Goal: Information Seeking & Learning: Learn about a topic

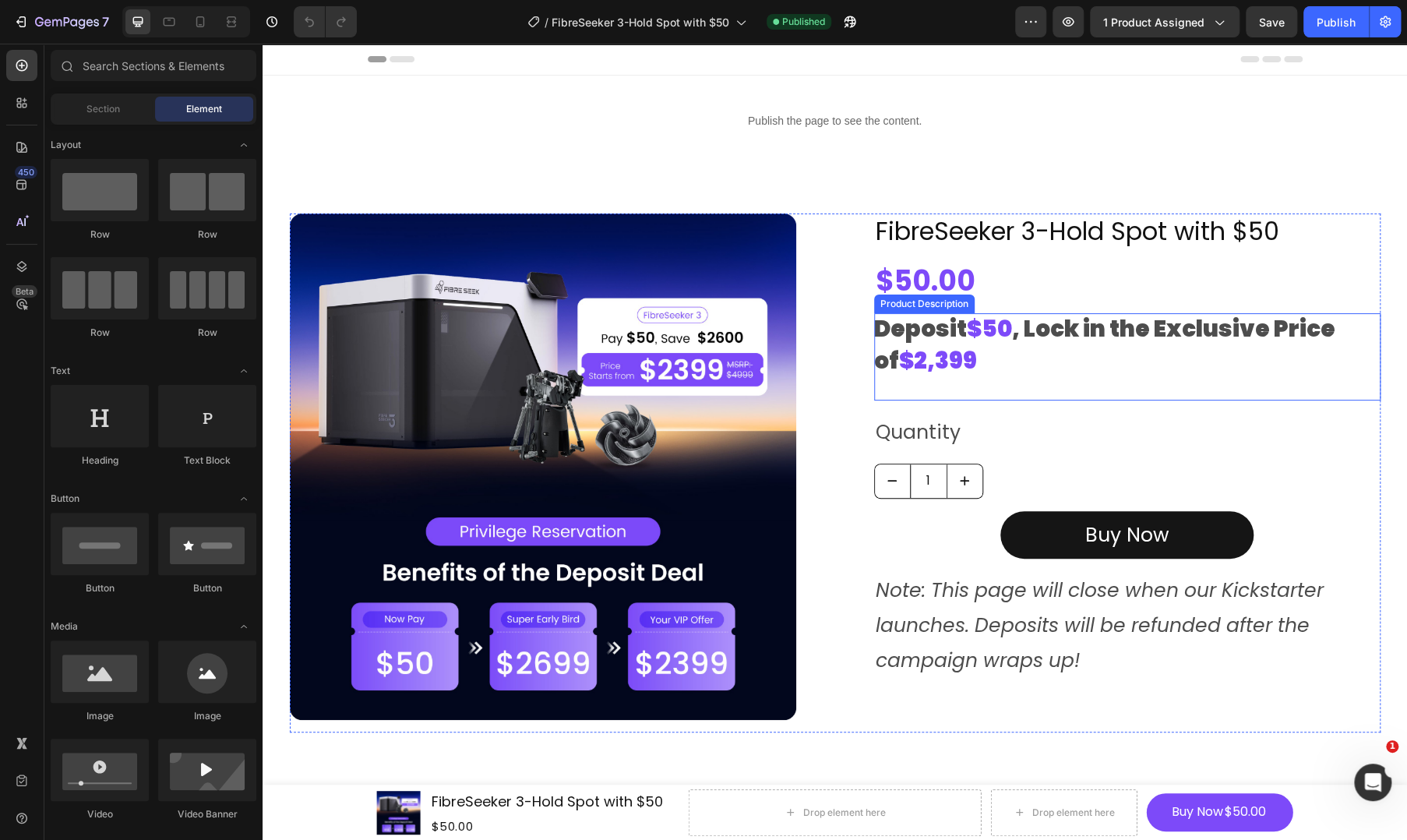
click at [938, 390] on div "Deposit $50 , Lock in the Exclusive Price of $2,399" at bounding box center [1128, 356] width 507 height 86
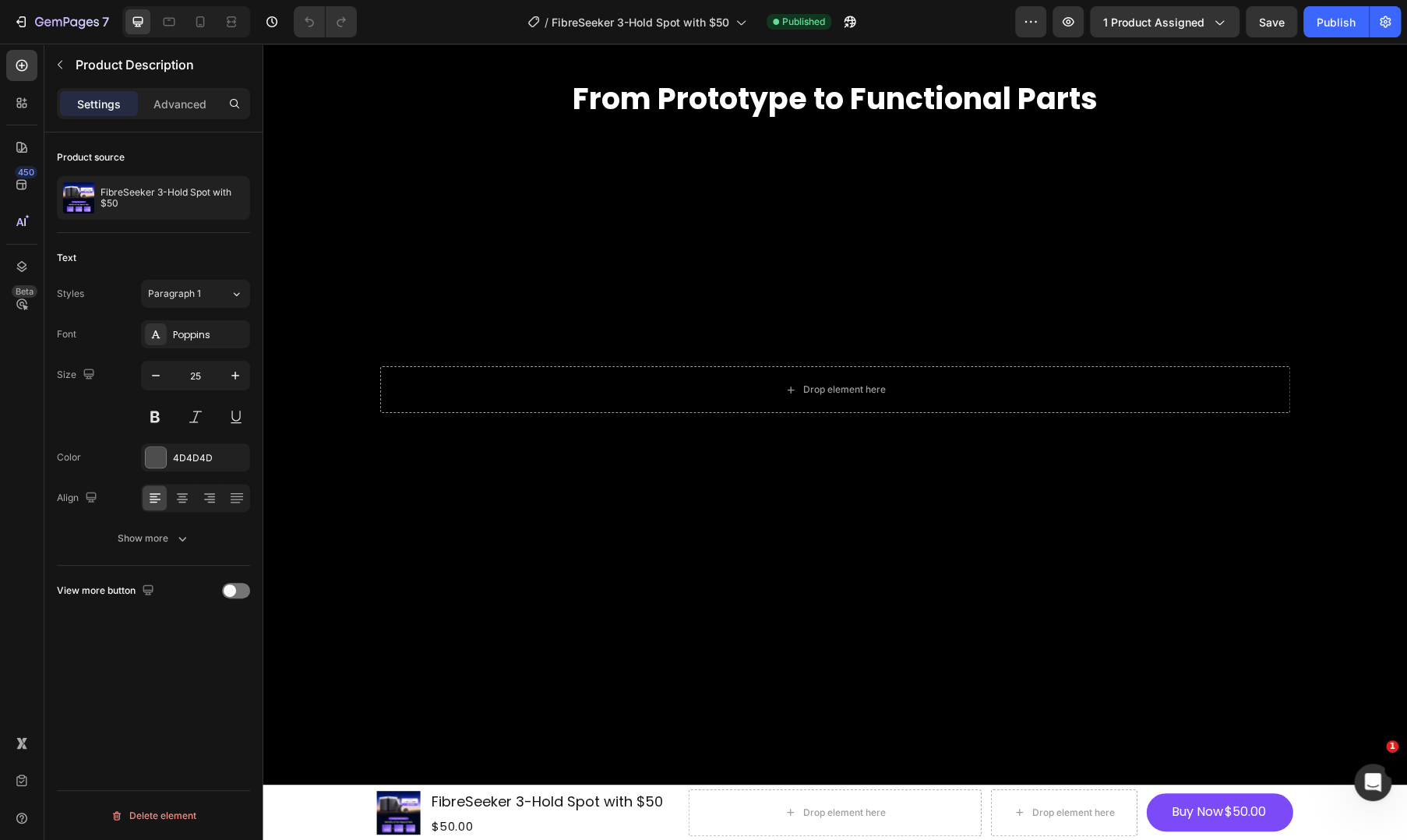
scroll to position [3895, 0]
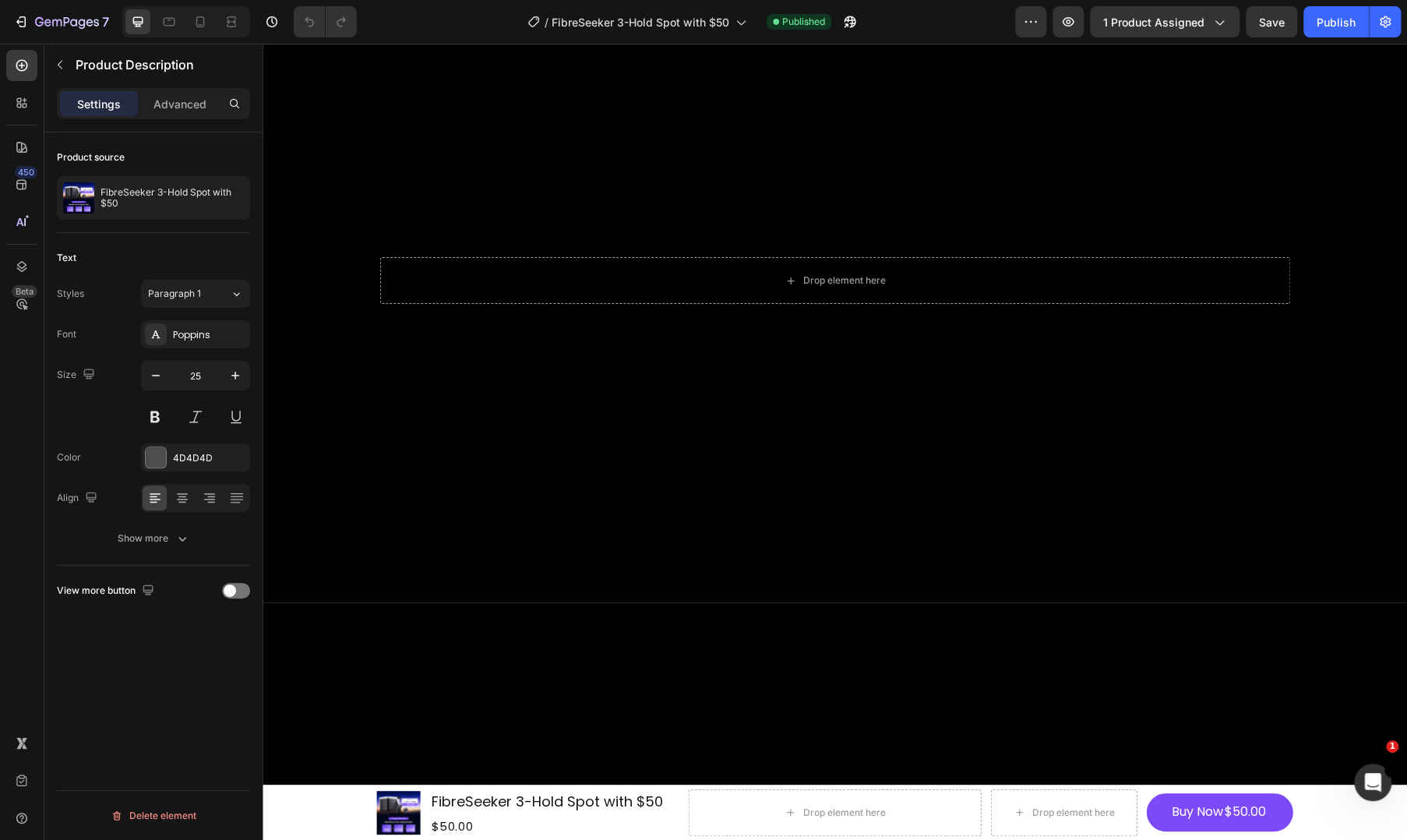
drag, startPoint x: 1052, startPoint y: 589, endPoint x: 1185, endPoint y: 593, distance: 133.1
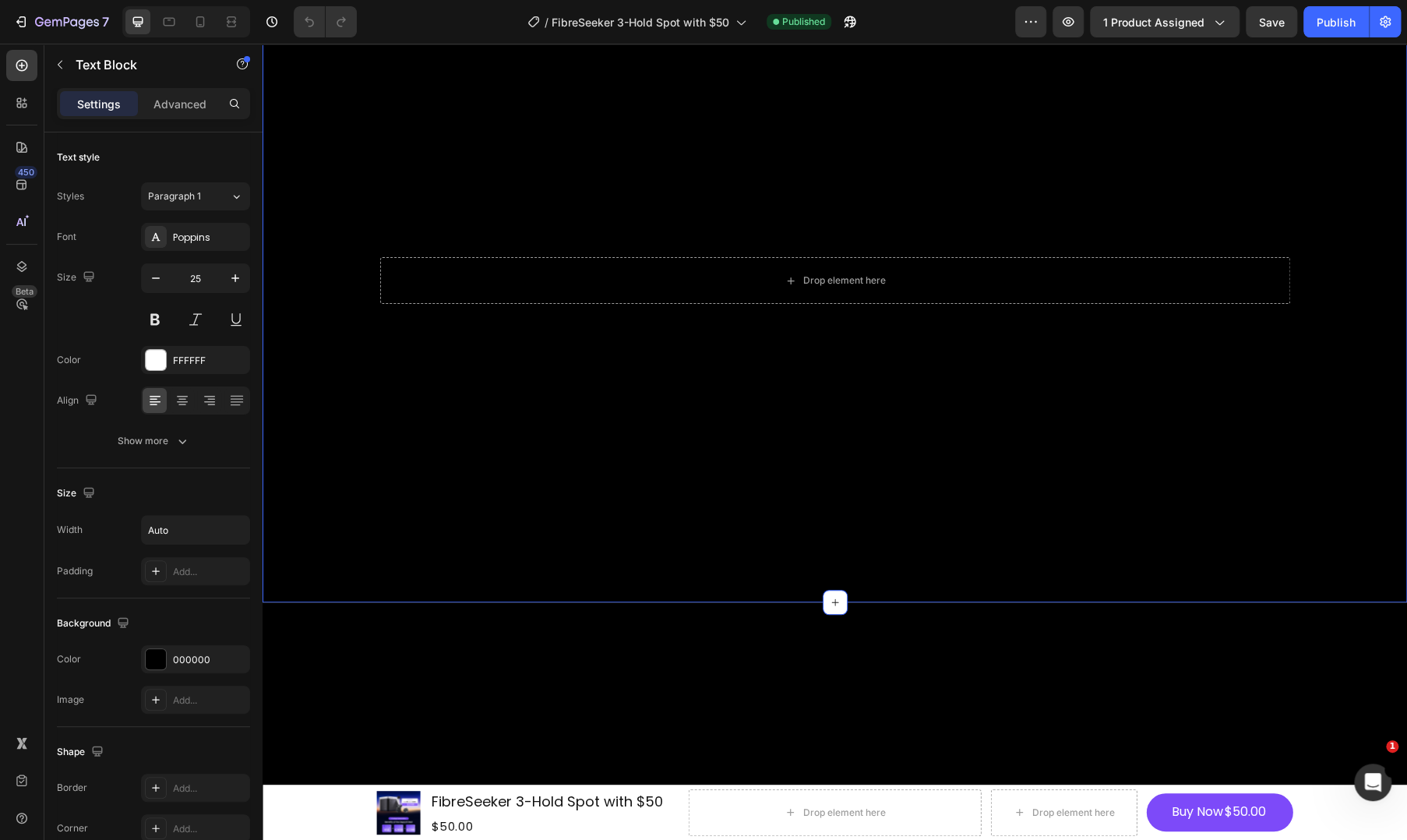
click at [462, 602] on div "2 Times the Strength of Aluminum, 1/2 of the Weight Heading FibreSeeker 3 uses …" at bounding box center [835, 98] width 1145 height 1006
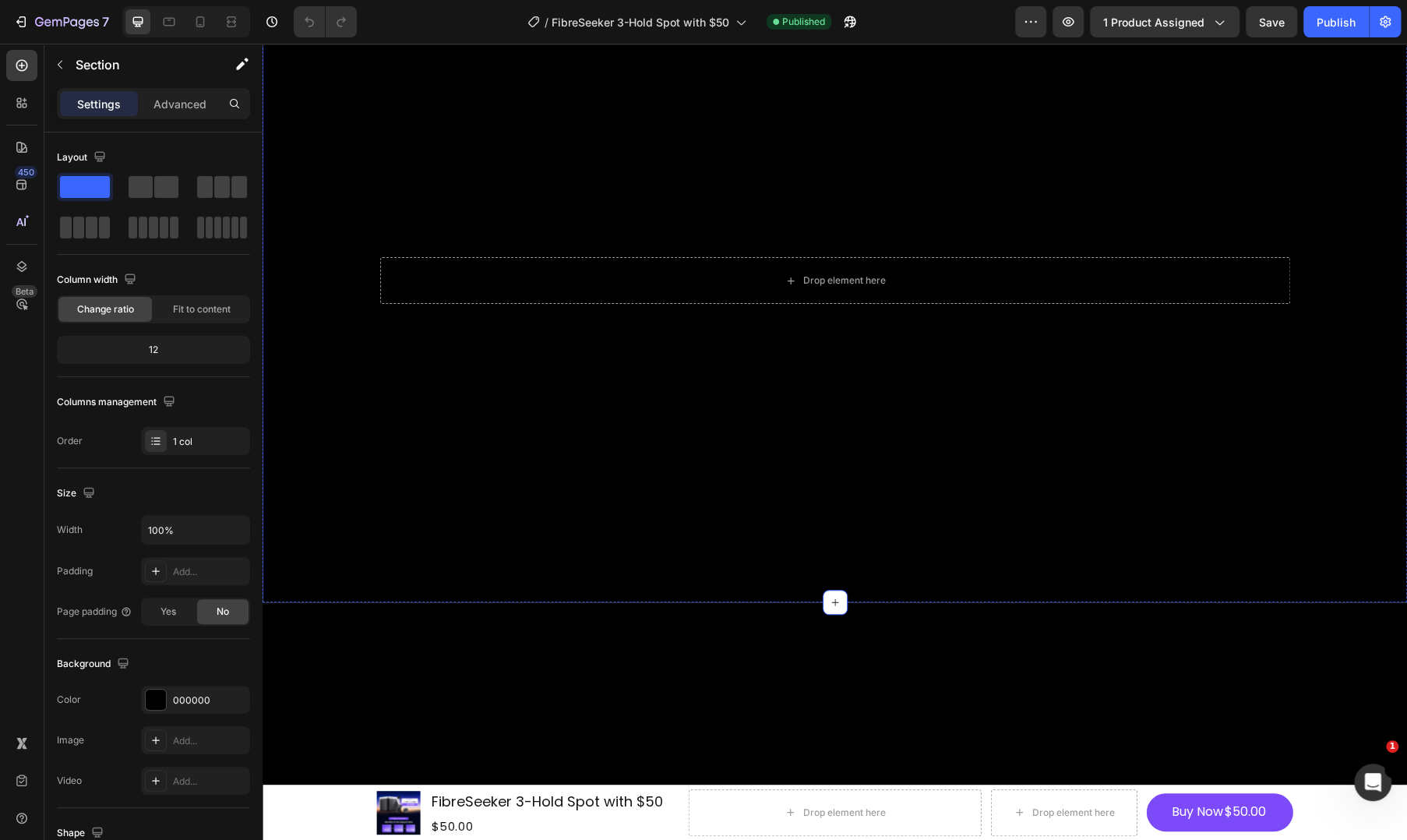
click at [621, 492] on div "2 Times the Strength of Aluminum, 1/2 of the Weight Heading FibreSeeker 3 uses …" at bounding box center [835, 98] width 1145 height 1006
click at [970, 462] on div "2 Times the Strength of Aluminum, 1/2 of the Weight Heading FibreSeeker 3 uses …" at bounding box center [835, 98] width 1145 height 1006
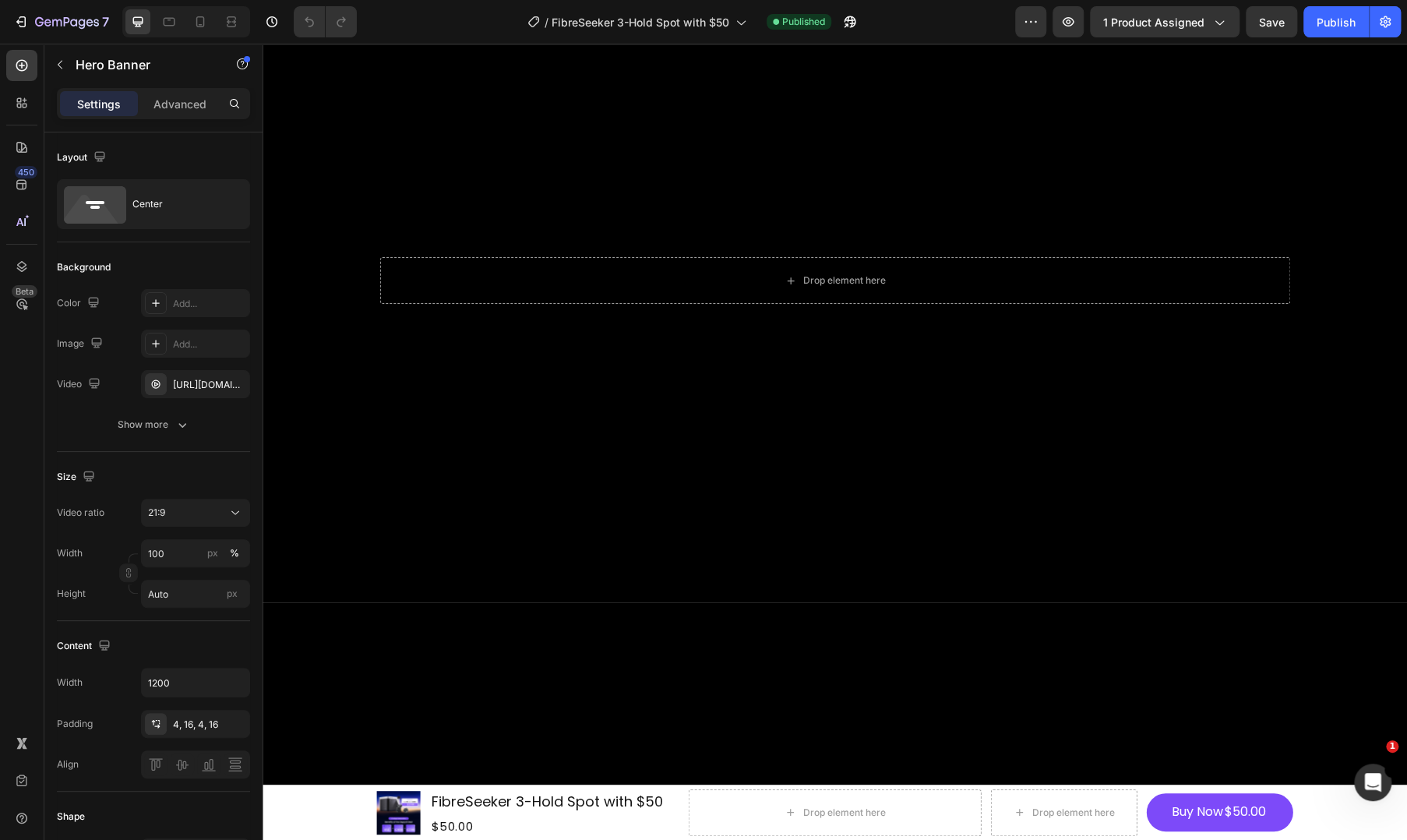
scroll to position [4154, 0]
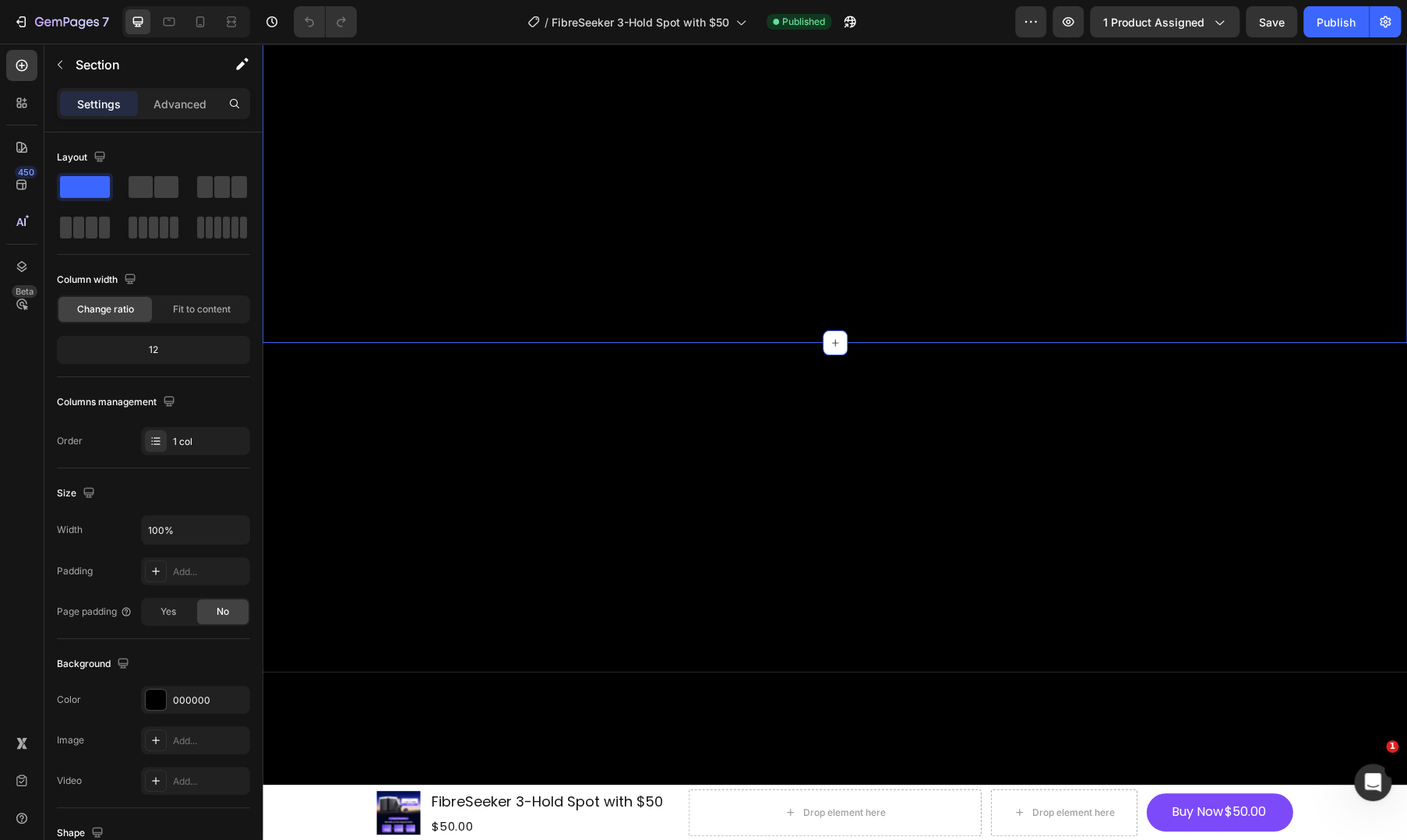
drag, startPoint x: 1117, startPoint y: 370, endPoint x: 1039, endPoint y: 418, distance: 91.6
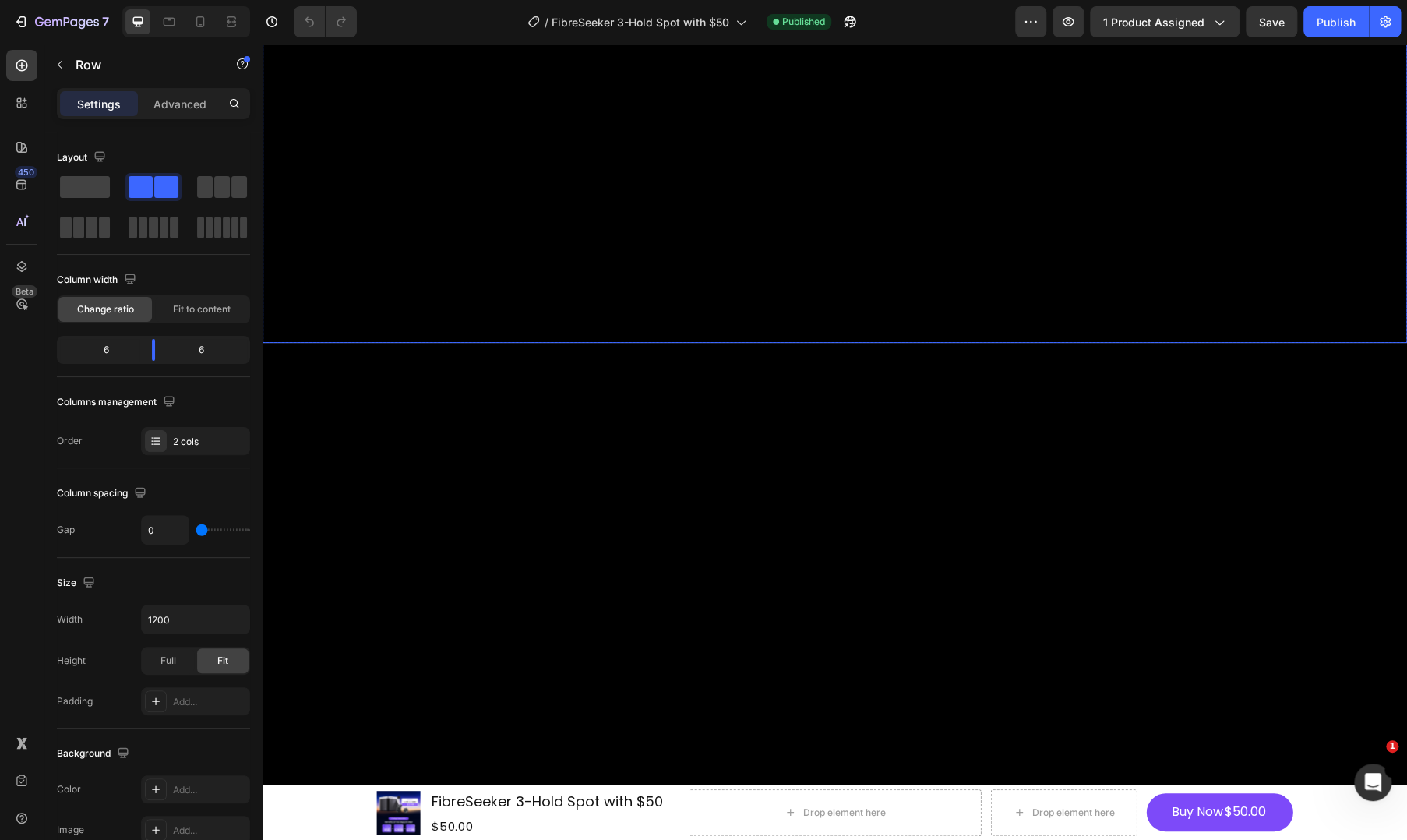
drag, startPoint x: 730, startPoint y: 711, endPoint x: 713, endPoint y: 676, distance: 38.9
click at [730, 343] on video "Background Image" at bounding box center [835, 21] width 1145 height 643
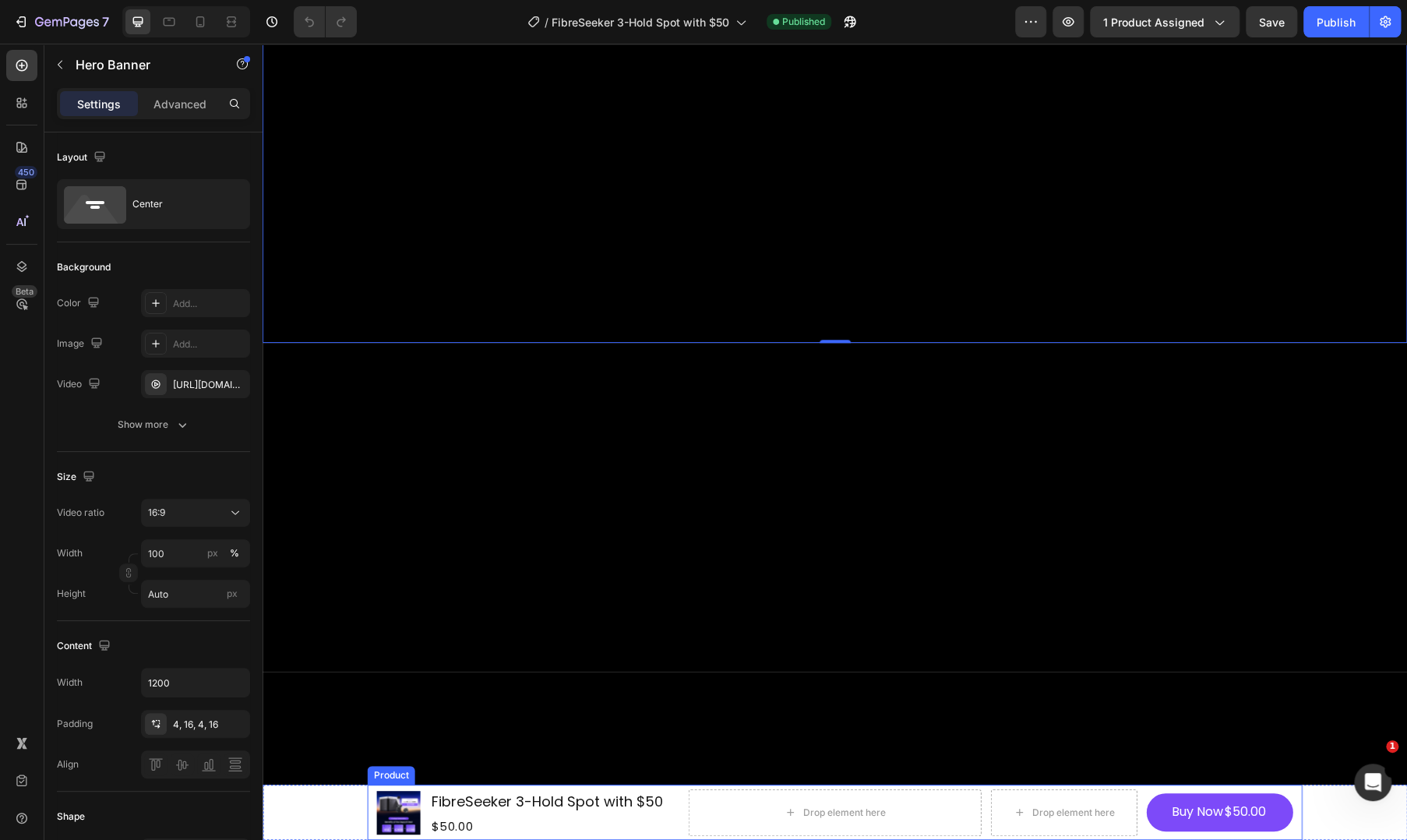
click at [380, 802] on img at bounding box center [399, 812] width 44 height 44
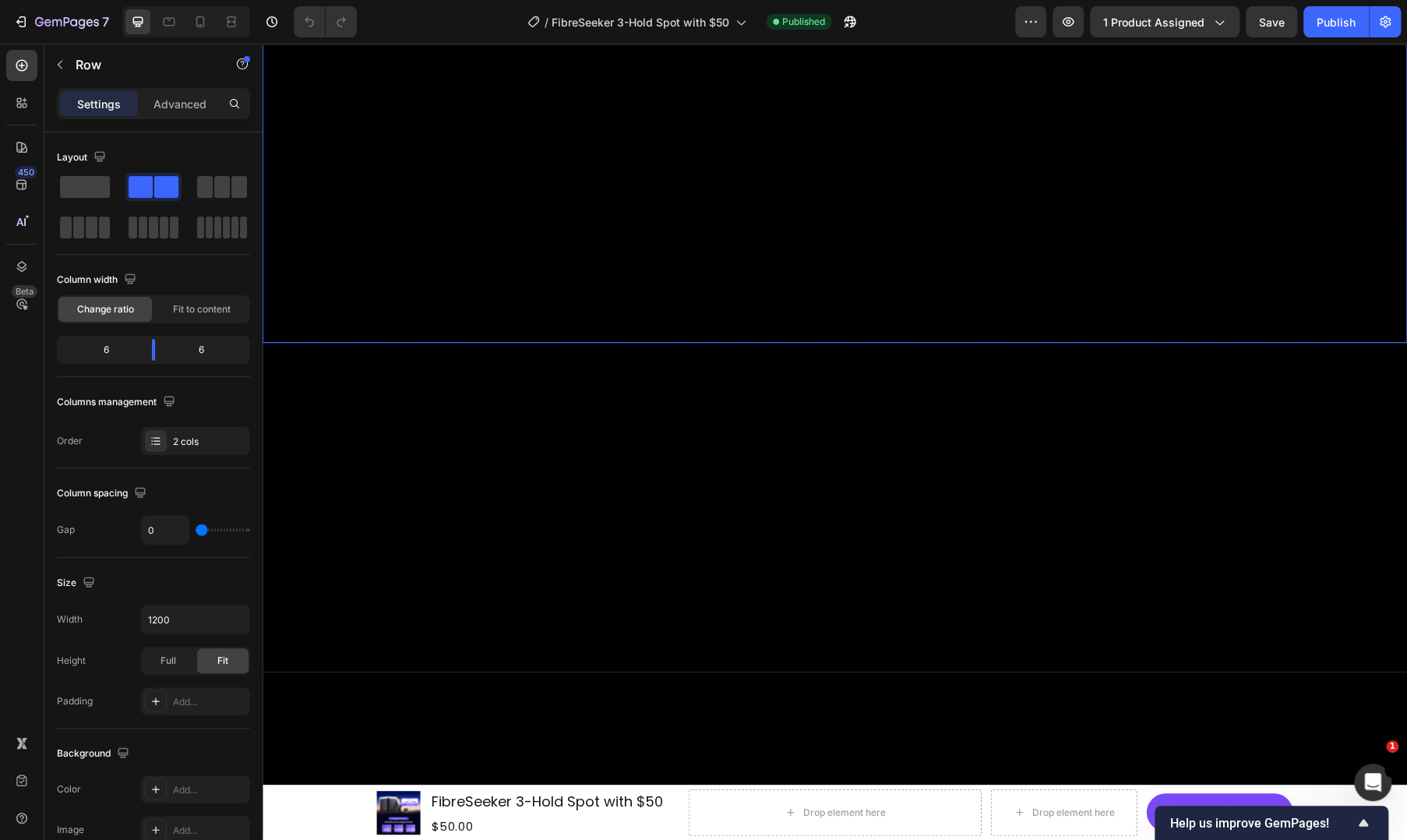
drag, startPoint x: 417, startPoint y: 707, endPoint x: 407, endPoint y: 715, distance: 12.8
click at [417, 343] on video "Background Image" at bounding box center [835, 21] width 1145 height 643
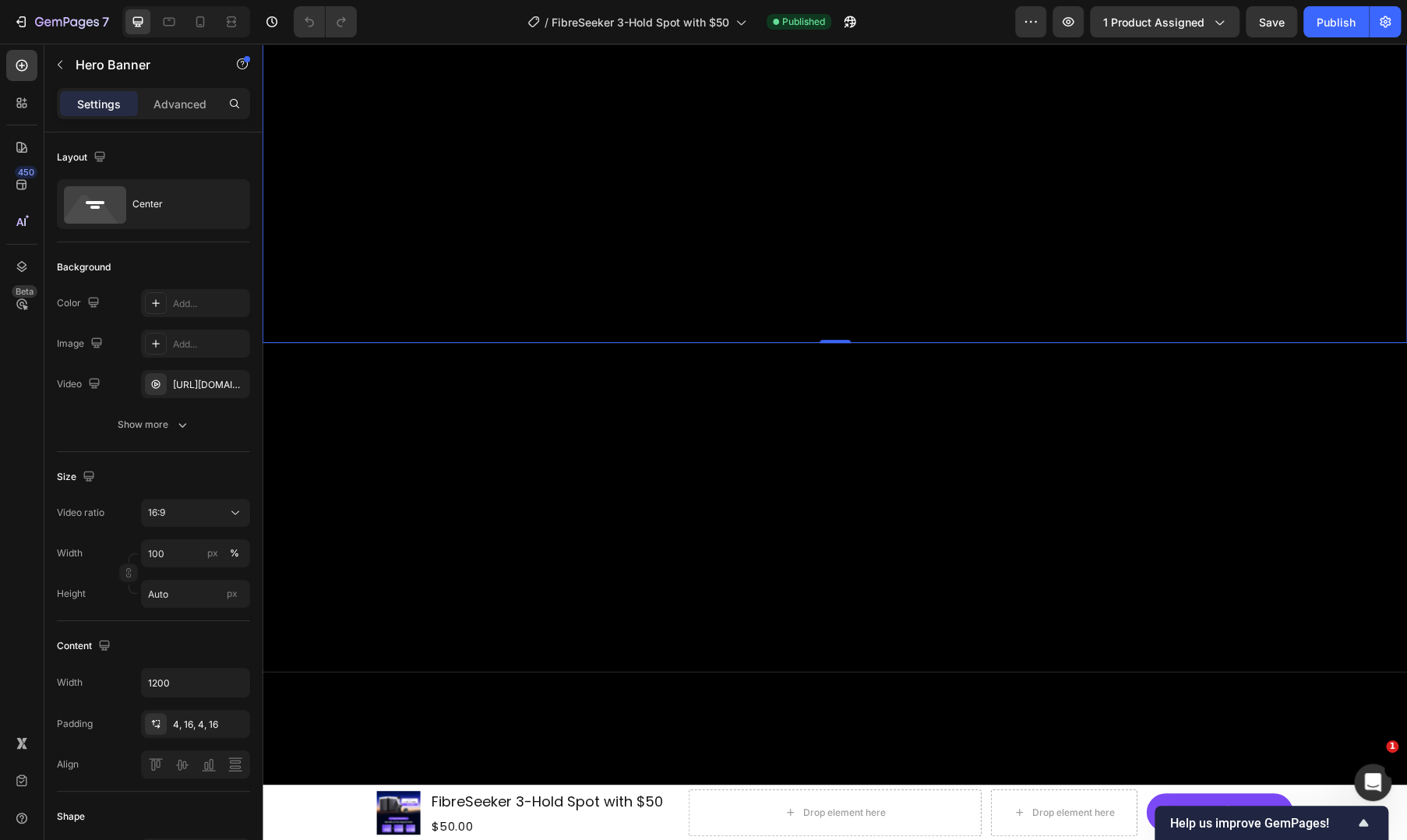
click at [359, 343] on video "Background Image" at bounding box center [835, 21] width 1145 height 643
click at [637, 343] on video "Background Image" at bounding box center [835, 21] width 1145 height 643
click at [623, 343] on video "Background Image" at bounding box center [835, 21] width 1145 height 643
click at [467, 343] on video "Background Image" at bounding box center [835, 21] width 1145 height 643
click at [948, 343] on video "Background Image" at bounding box center [835, 21] width 1145 height 643
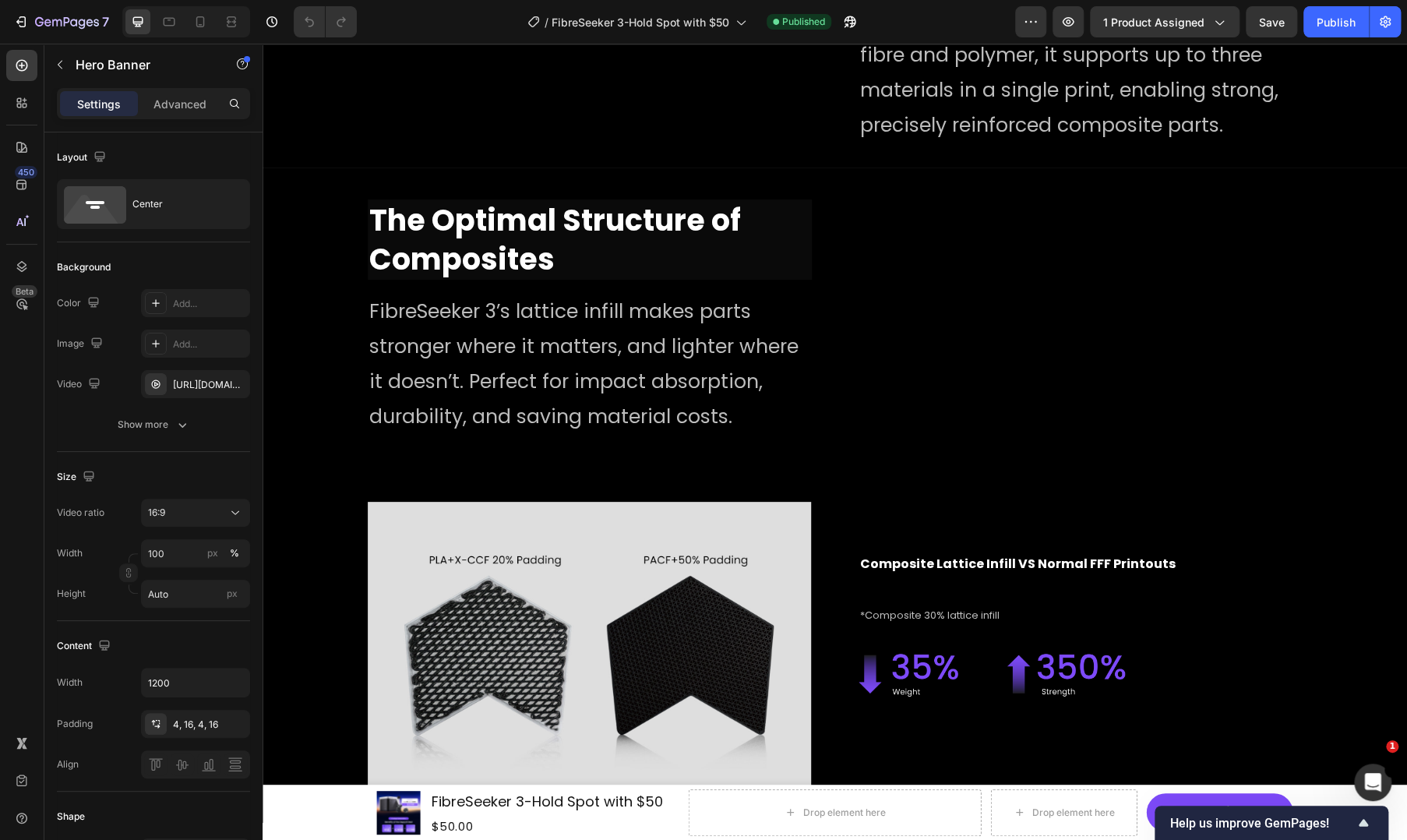
scroll to position [5711, 0]
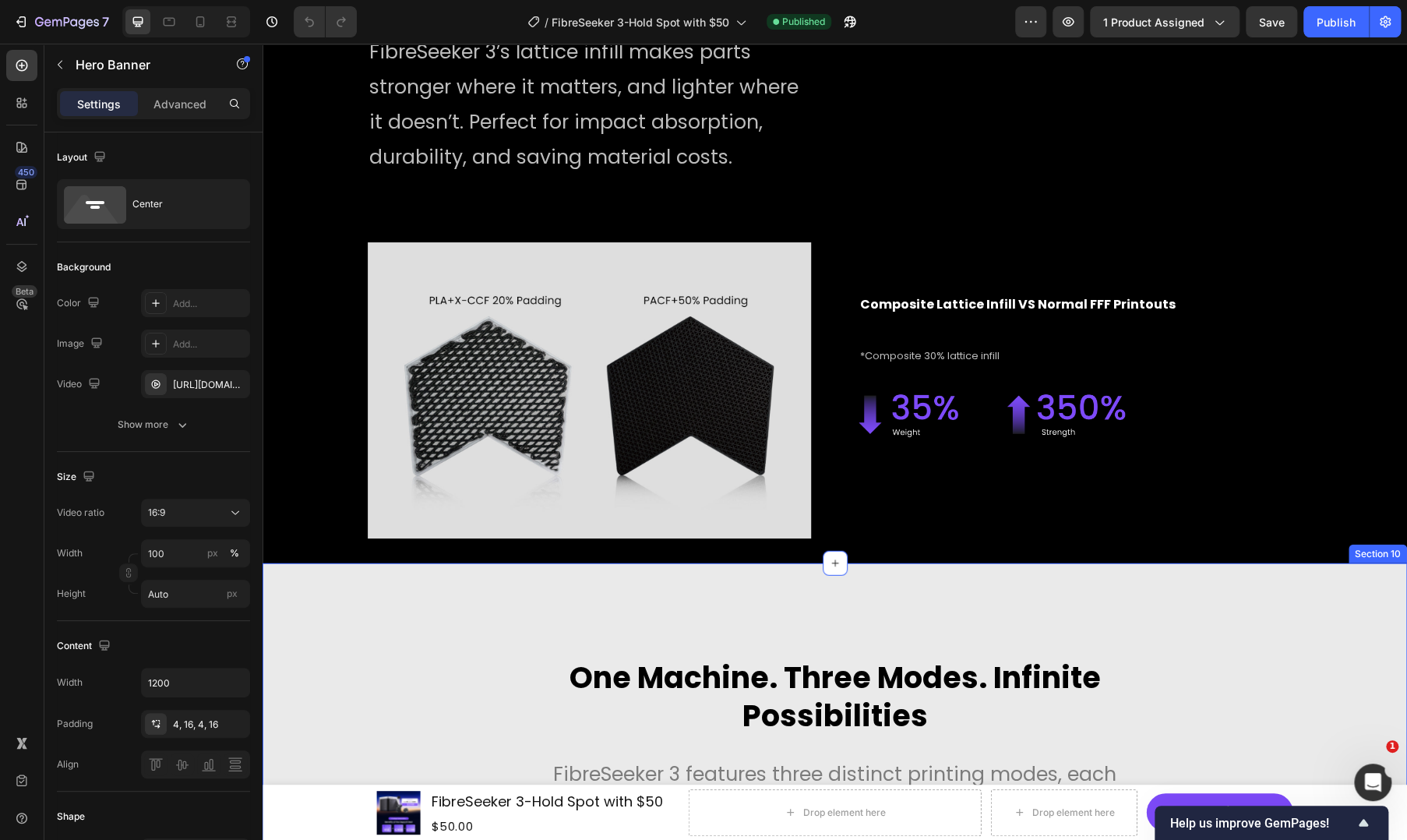
click at [868, 620] on div "One Machine. Three Modes. Infinite Possibilities Heading FibreSeeker 3 features…" at bounding box center [835, 736] width 1145 height 254
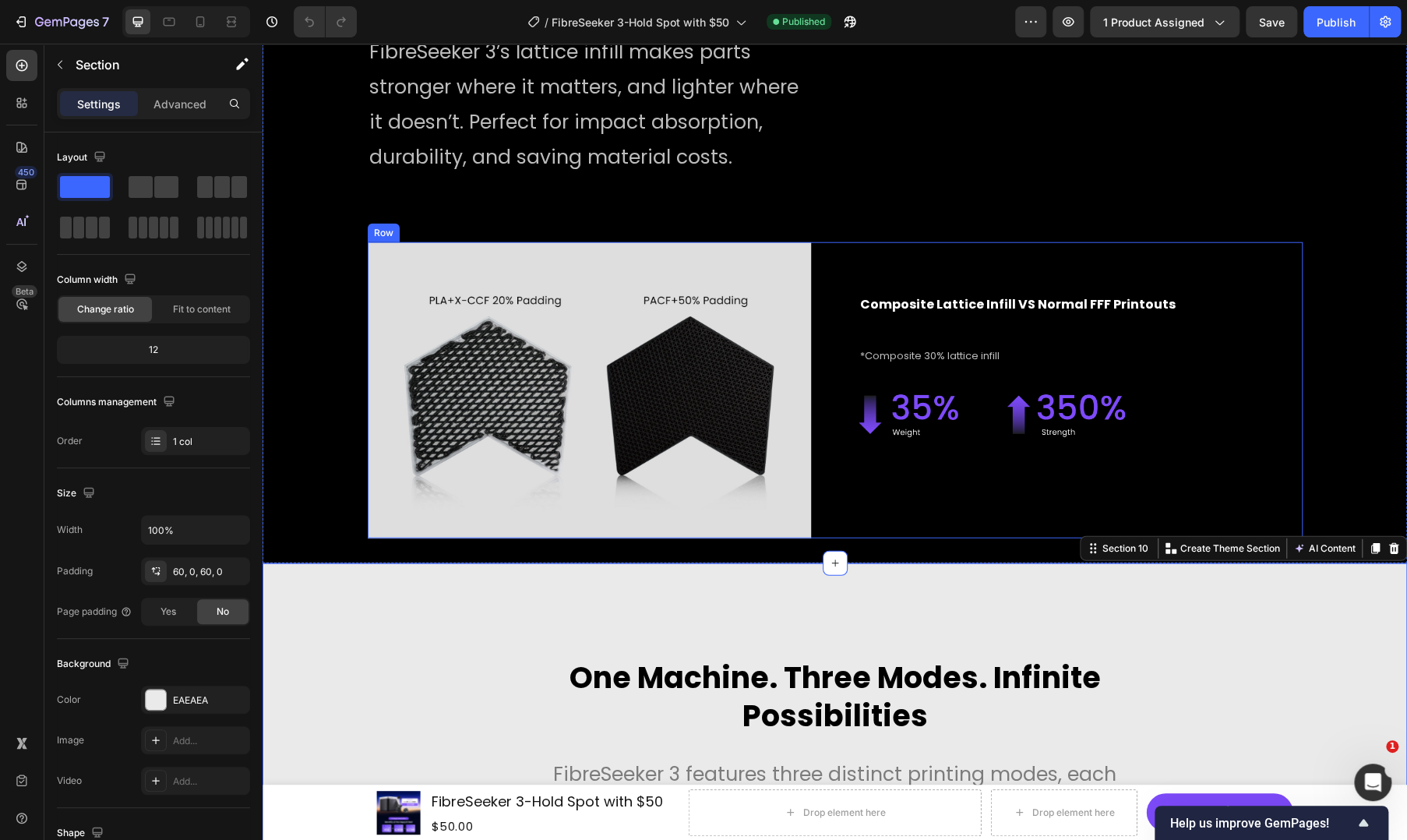
click at [1131, 488] on div "Composite Lattice Infill VS Normal FFF Printouts Heading *Composite 30% lattice…" at bounding box center [1080, 390] width 444 height 296
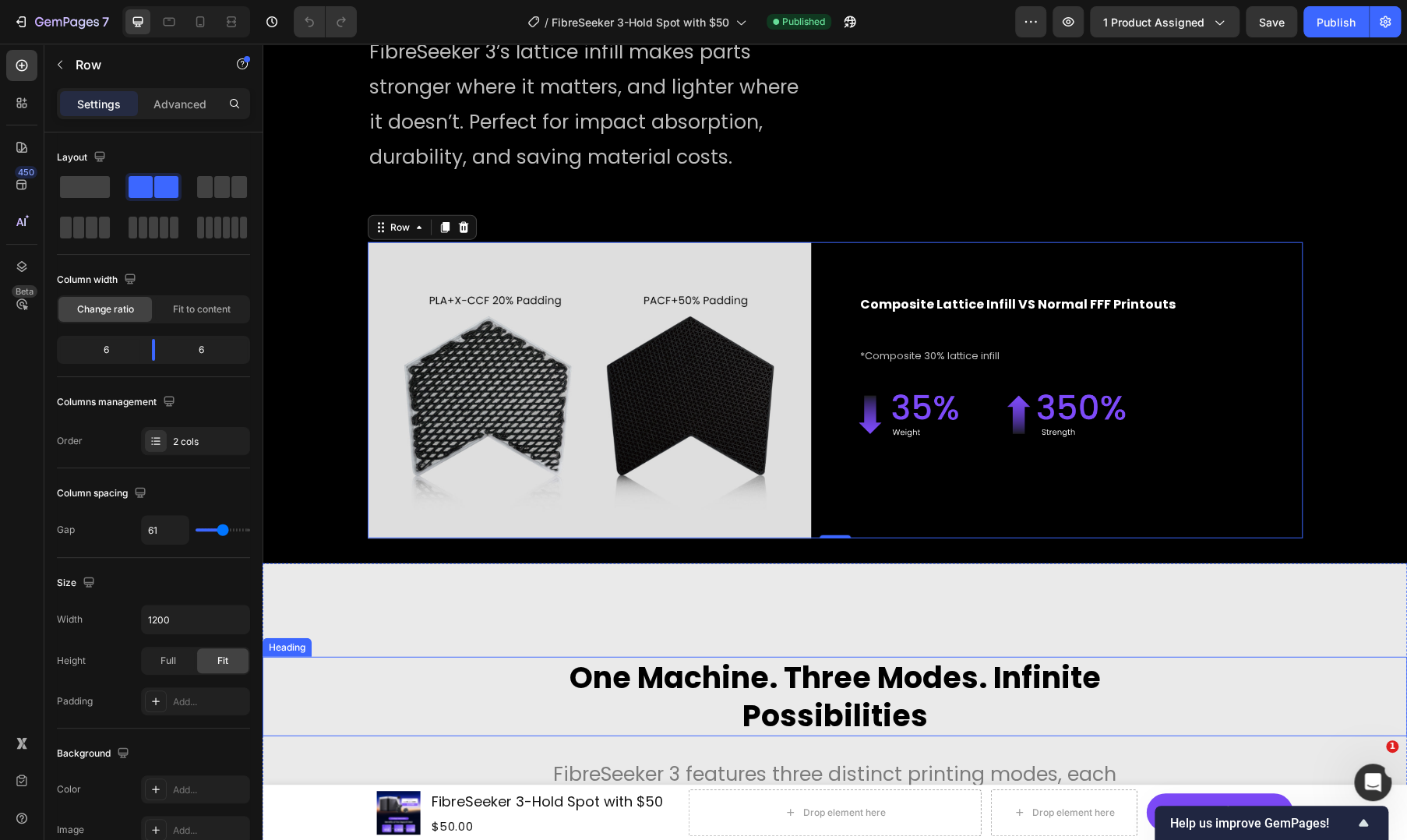
drag, startPoint x: 443, startPoint y: 667, endPoint x: 417, endPoint y: 714, distance: 53.7
click at [442, 667] on div "One Machine. Three Modes. Infinite Possibilities" at bounding box center [835, 697] width 1145 height 80
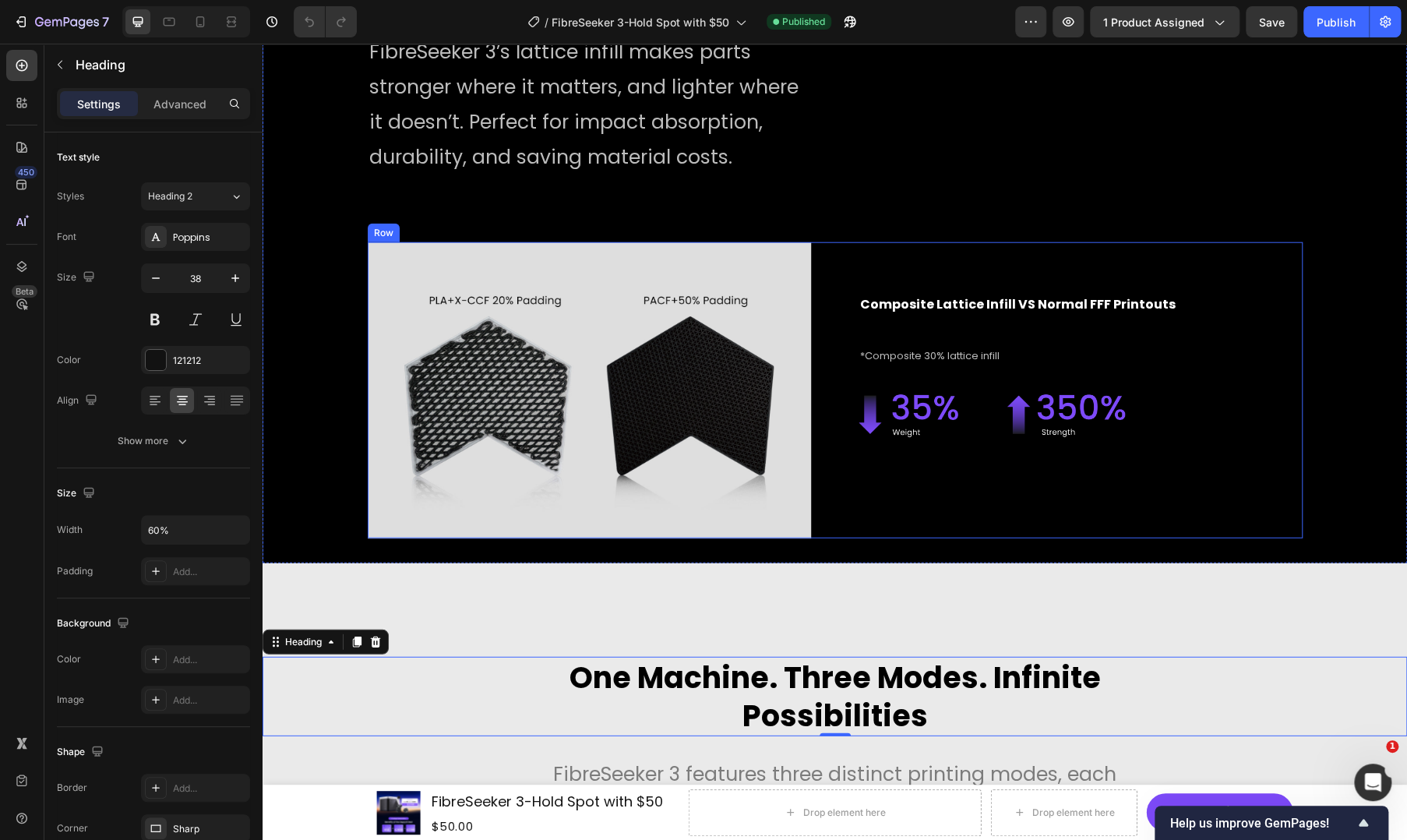
click at [884, 518] on div "Composite Lattice Infill VS Normal FFF Printouts Heading *Composite 30% lattice…" at bounding box center [1080, 390] width 444 height 296
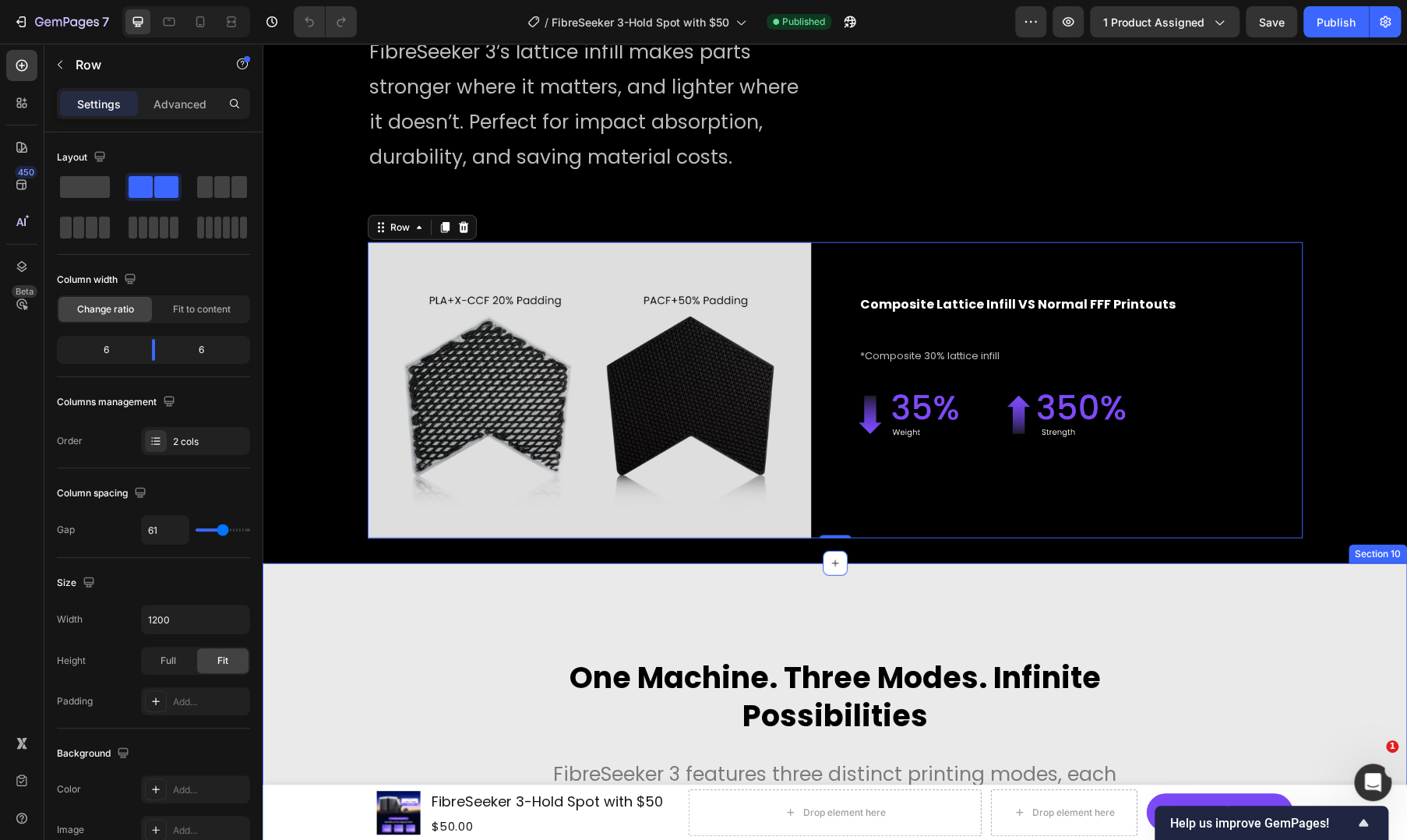
drag, startPoint x: 708, startPoint y: 585, endPoint x: 700, endPoint y: 592, distance: 10.6
click at [708, 585] on div "One Machine. Three Modes. Infinite Possibilities Heading FibreSeeker 3 features…" at bounding box center [835, 736] width 1145 height 347
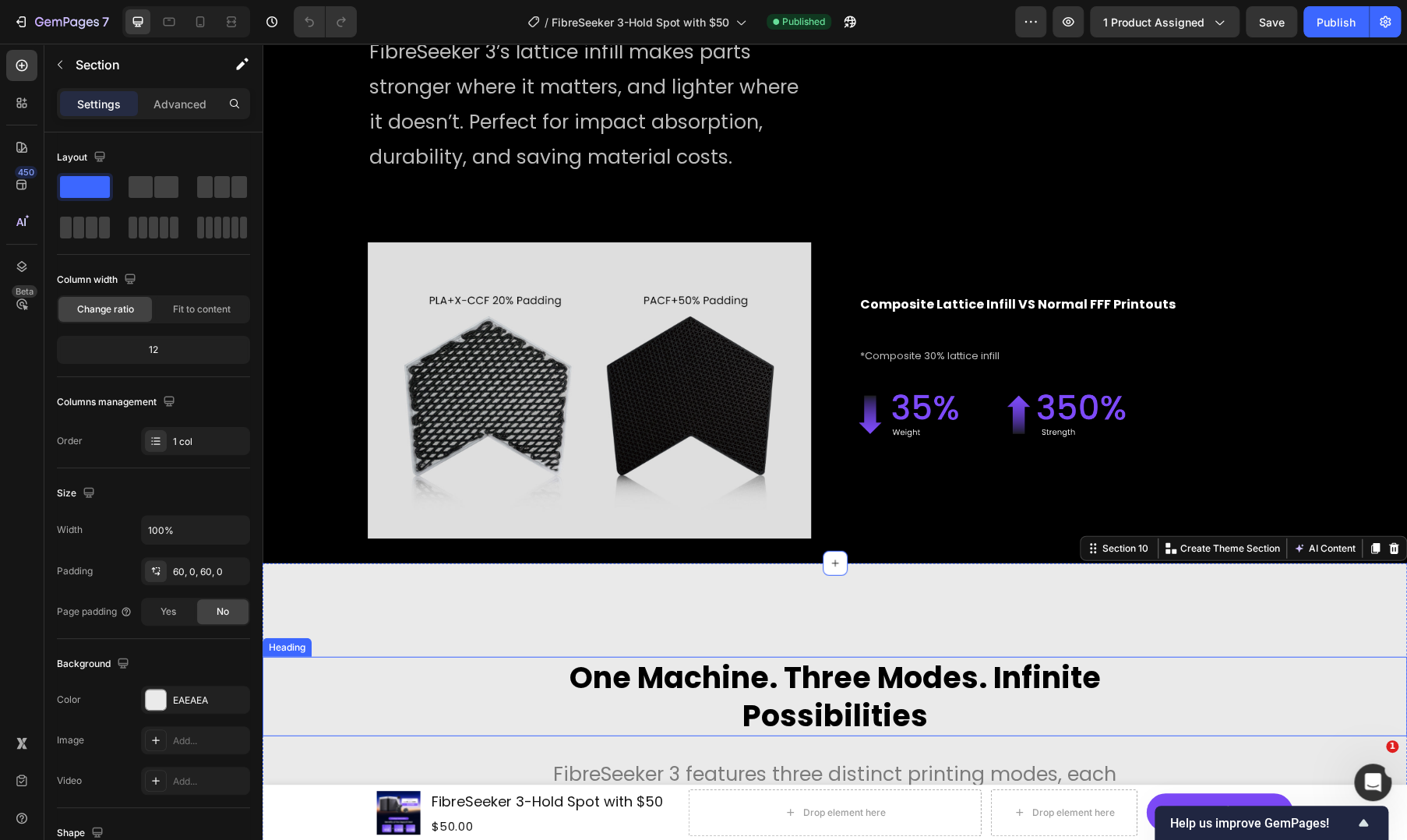
drag, startPoint x: 490, startPoint y: 685, endPoint x: 490, endPoint y: 708, distance: 23.0
click at [492, 685] on h2 "One Machine. Three Modes. Infinite Possibilities" at bounding box center [835, 697] width 686 height 80
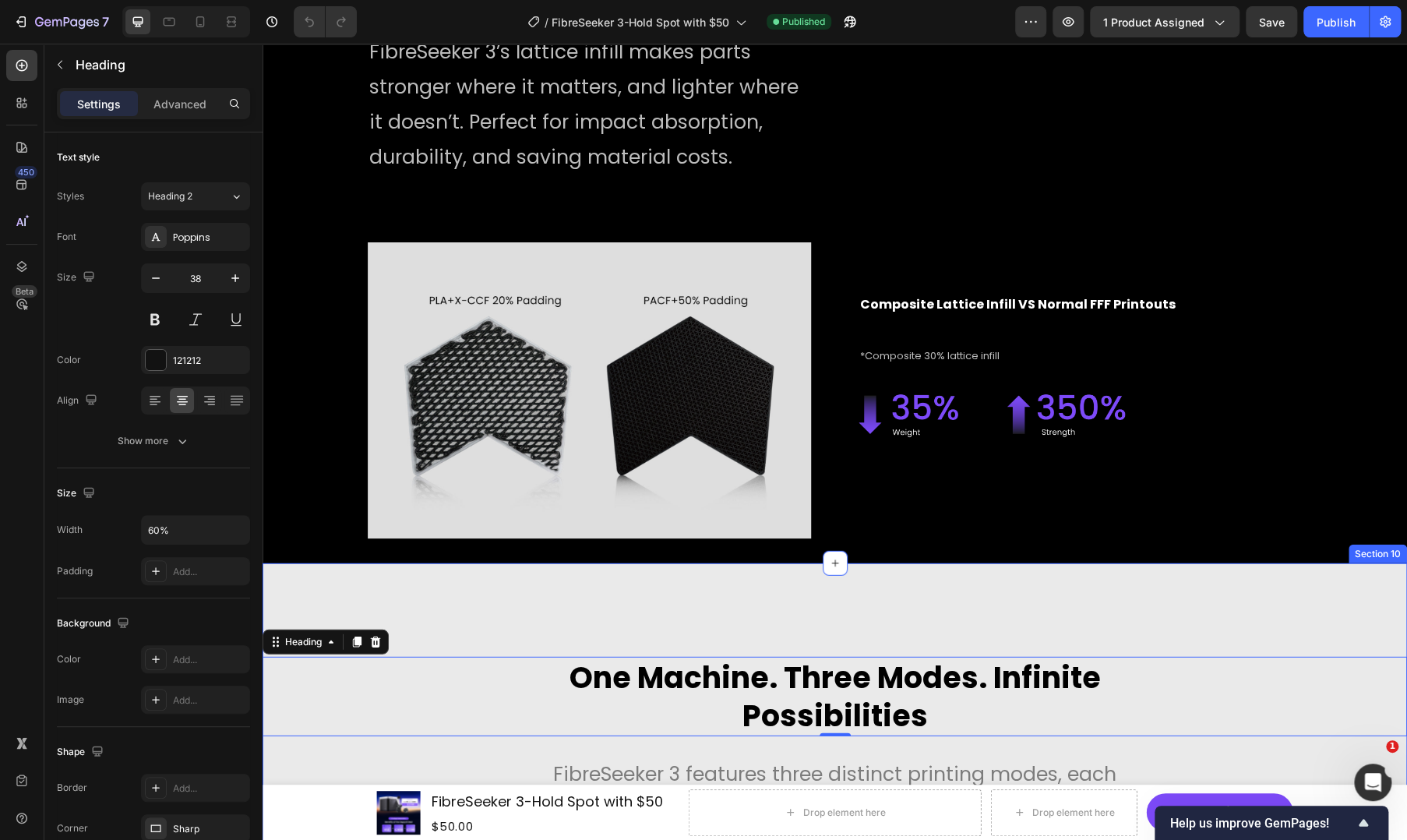
scroll to position [4673, 0]
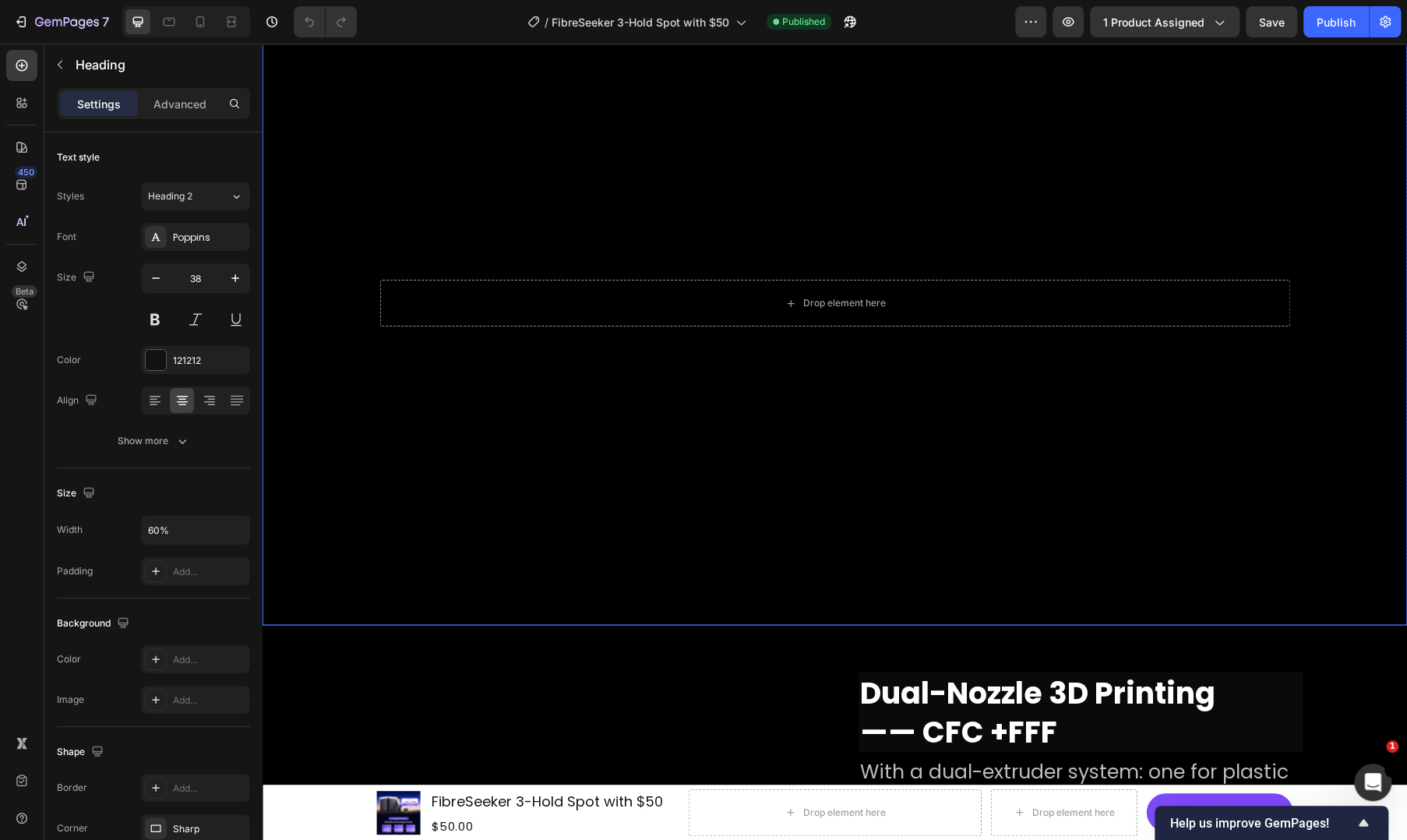
click at [857, 500] on video "Background Image" at bounding box center [835, 303] width 1145 height 643
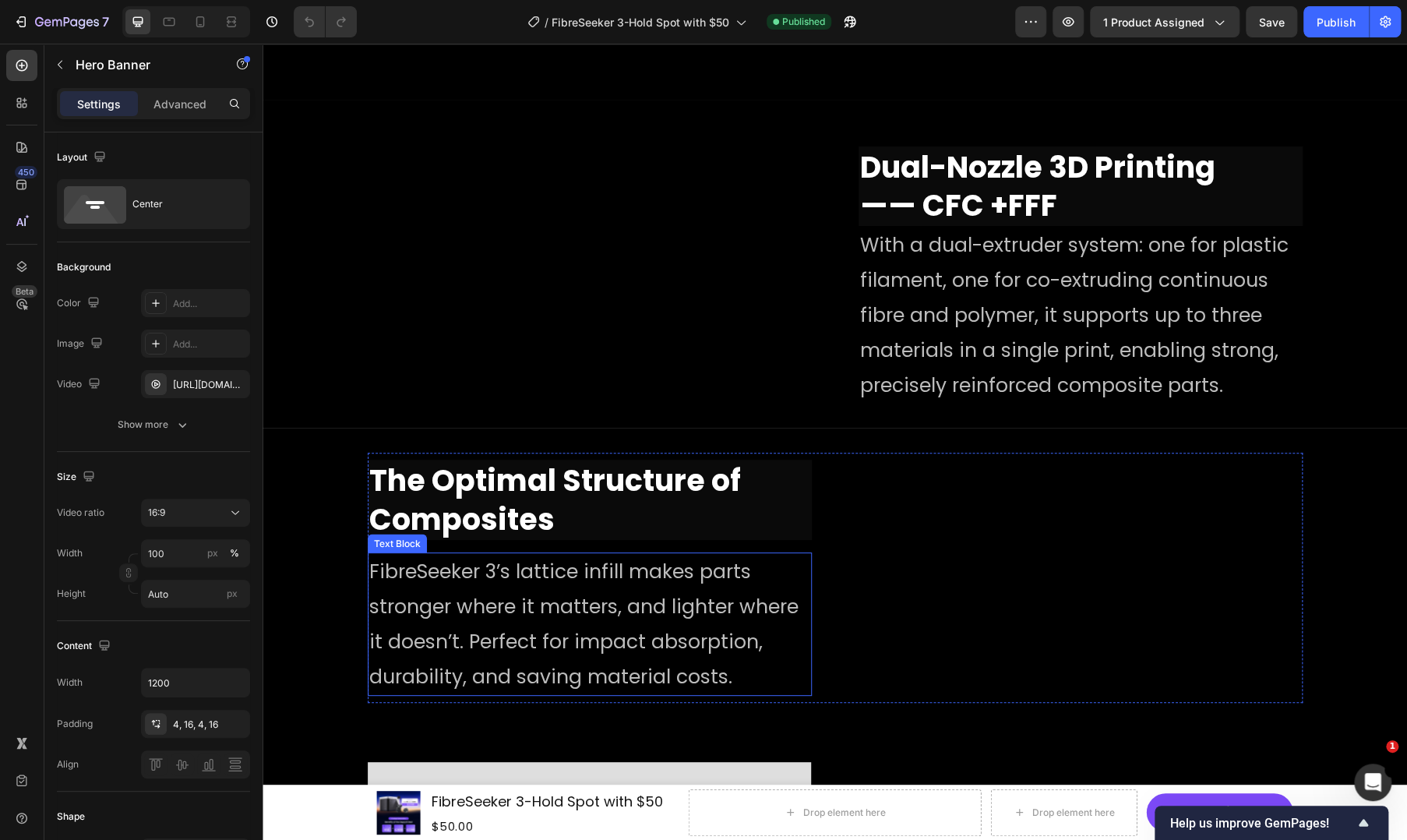
scroll to position [5711, 0]
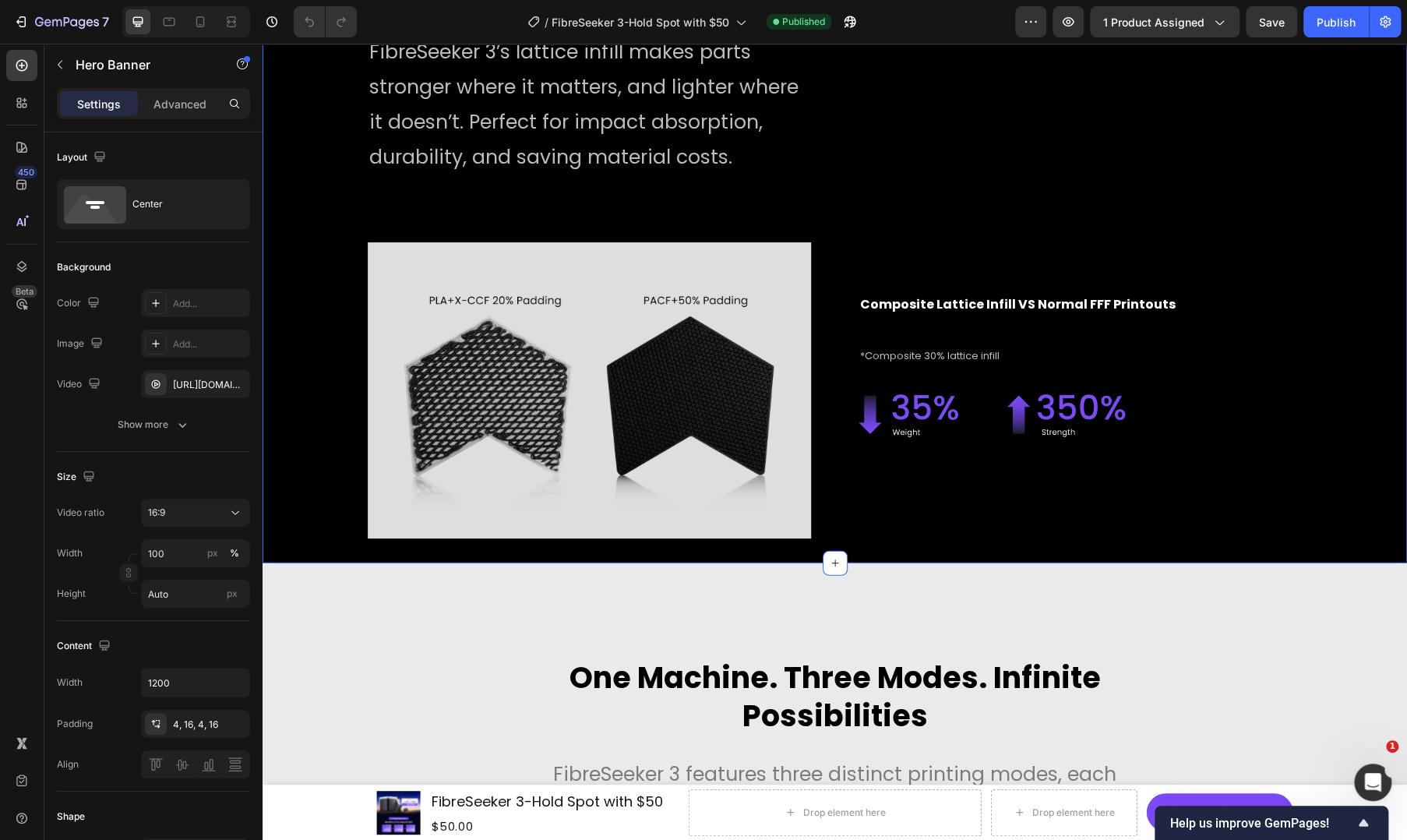
click at [911, 541] on div "The Optimal Structure of Composites Heading FibreSeeker 3’s lattice infill make…" at bounding box center [835, 235] width 1145 height 654
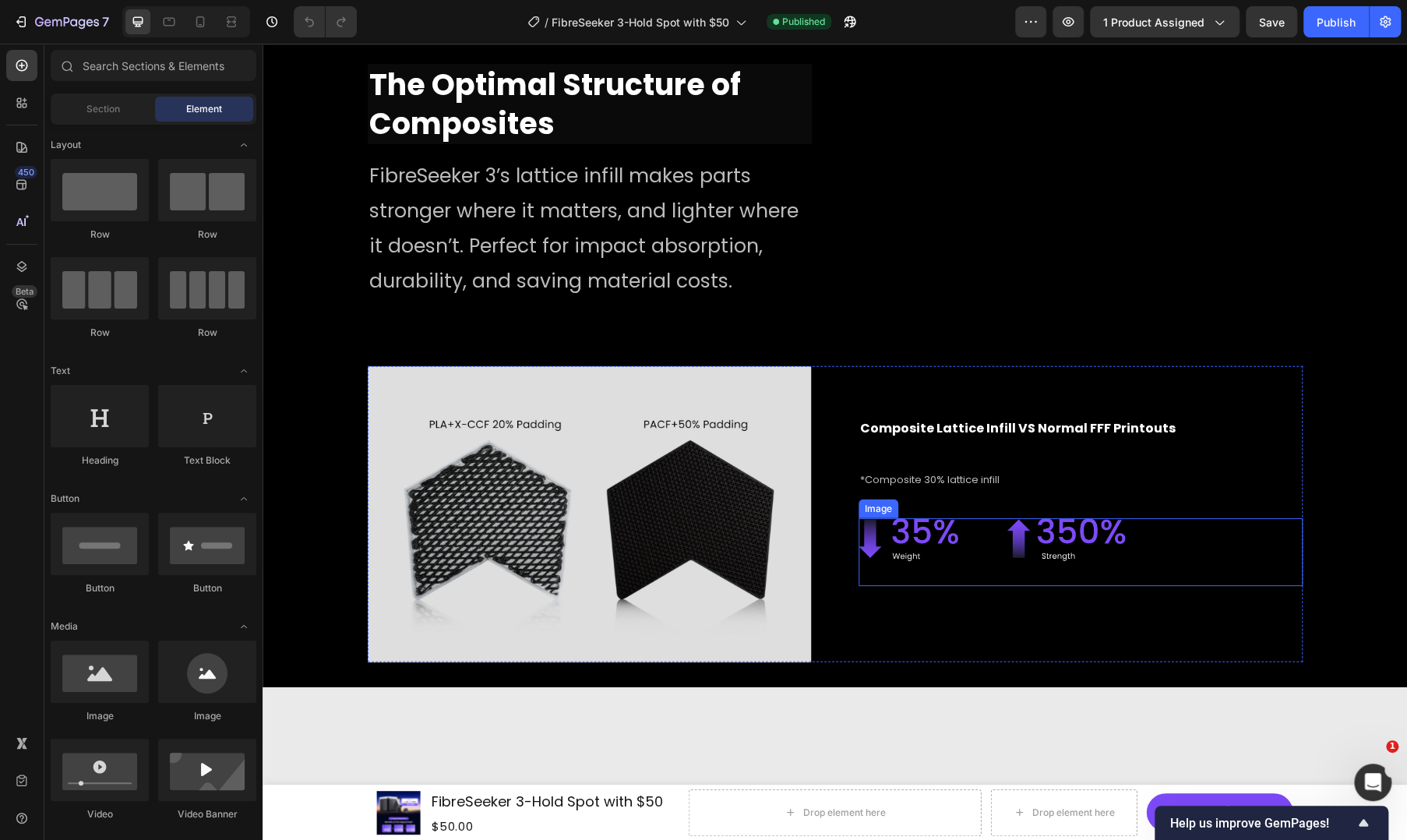
scroll to position [4549, 0]
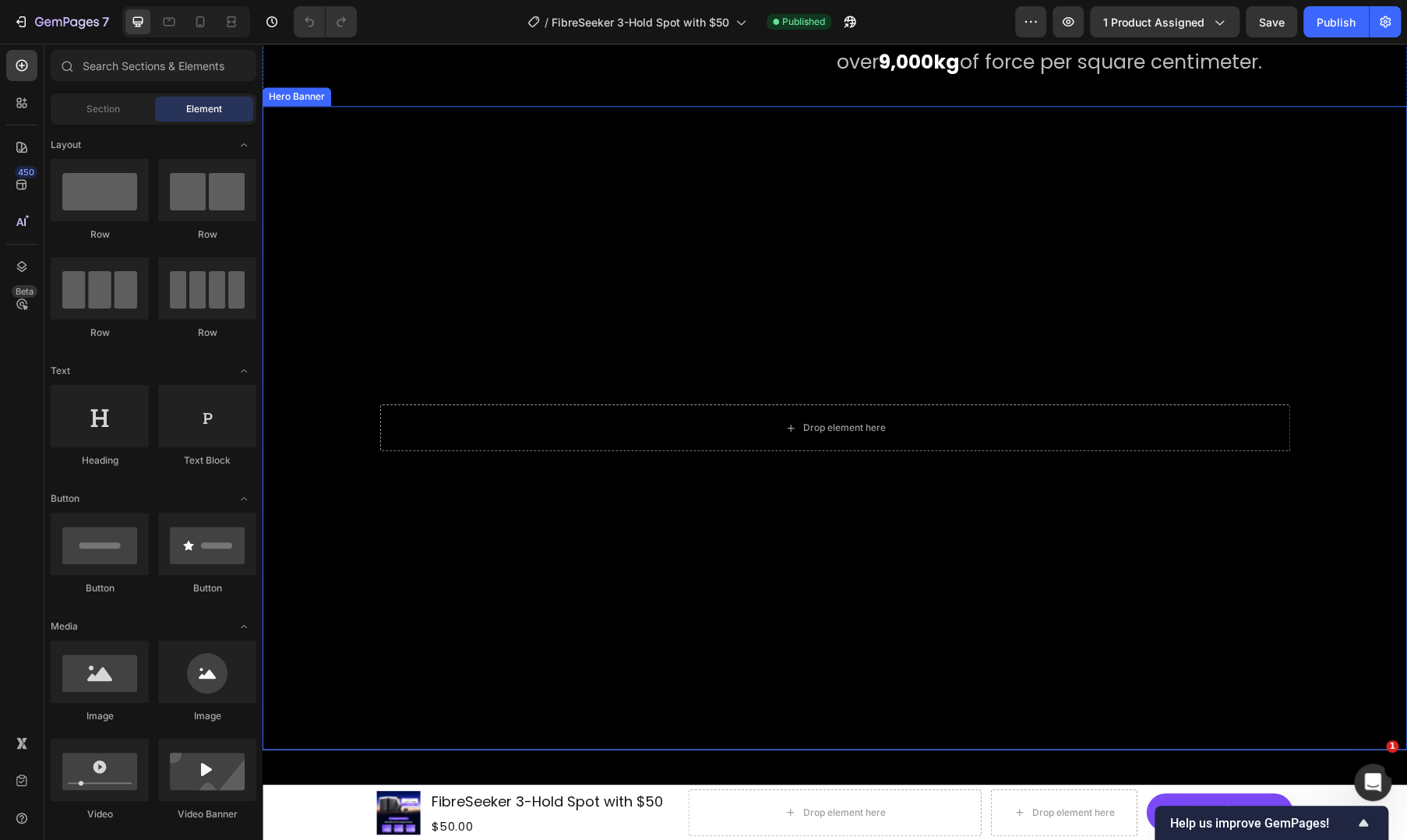
drag, startPoint x: 352, startPoint y: 517, endPoint x: 452, endPoint y: 599, distance: 129.3
click at [352, 517] on video "Background Image" at bounding box center [835, 428] width 1145 height 643
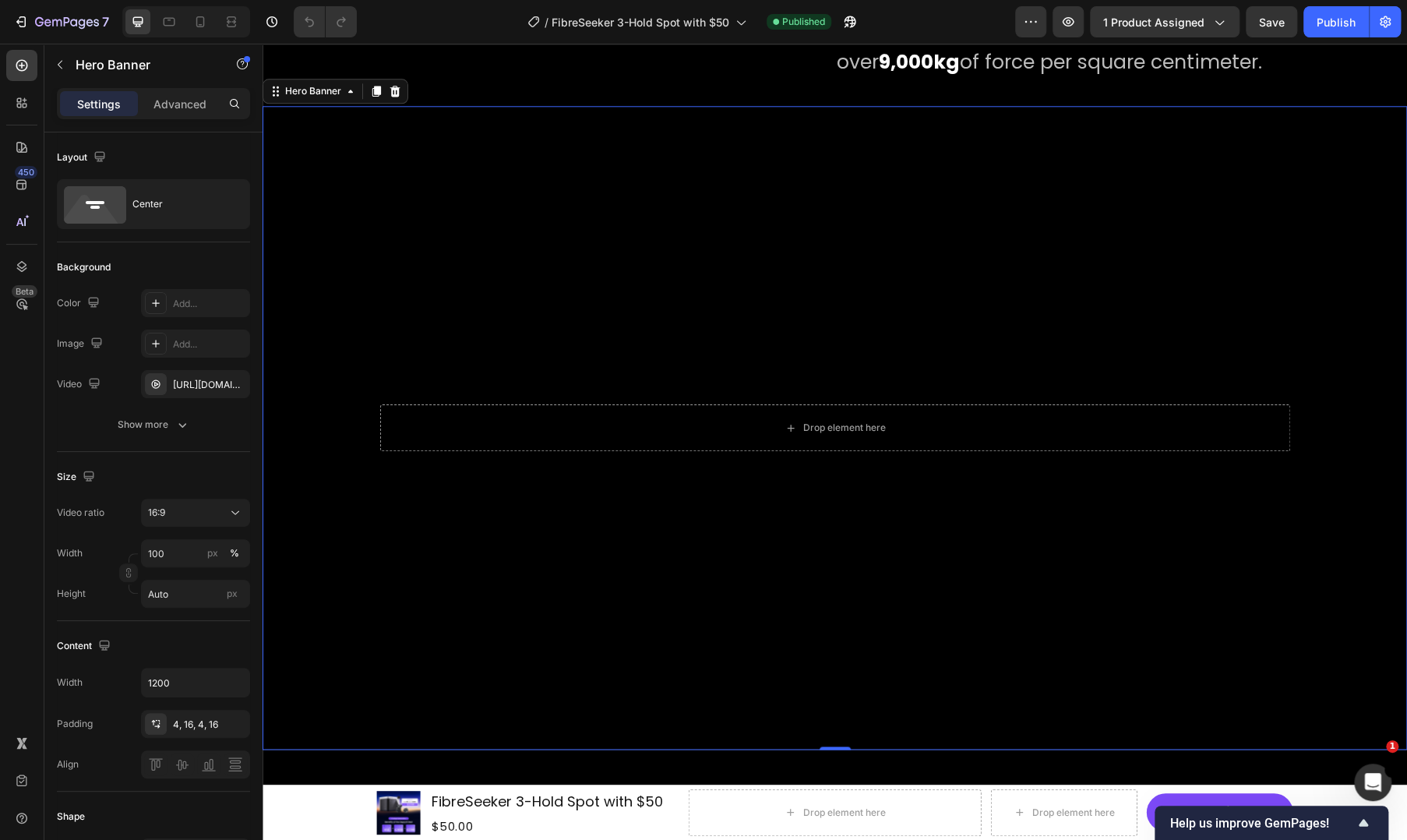
click at [1296, 309] on video "Background Image" at bounding box center [835, 428] width 1145 height 643
click at [455, 578] on video "Background Image" at bounding box center [835, 428] width 1145 height 643
click at [810, 385] on video "Background Image" at bounding box center [835, 428] width 1145 height 643
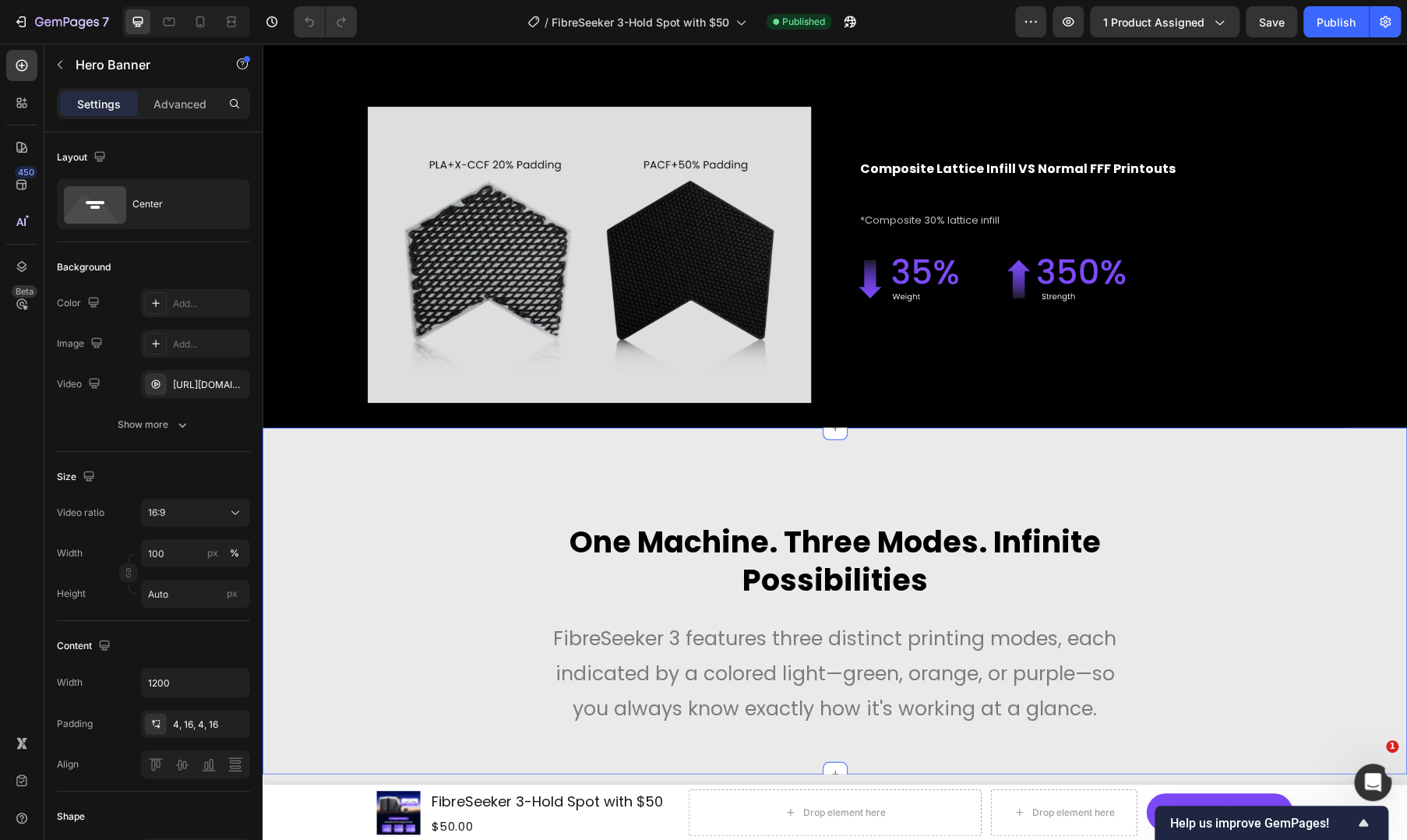
scroll to position [6367, 0]
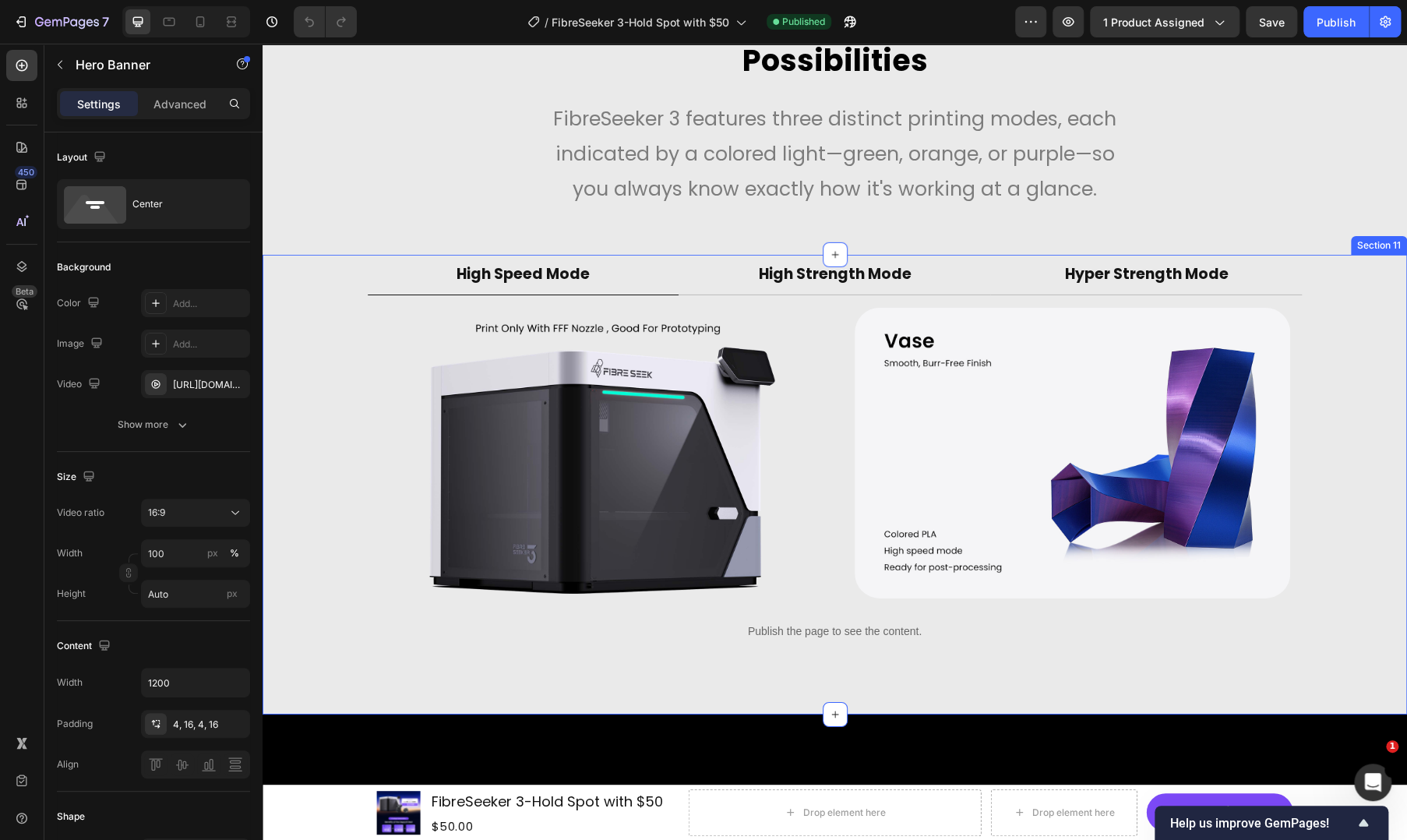
drag, startPoint x: 493, startPoint y: 696, endPoint x: 440, endPoint y: 764, distance: 86.2
click at [493, 696] on div "High Speed Mode High Strength Mode Hyper Strength Mode Image Image Row Image Im…" at bounding box center [835, 484] width 1145 height 458
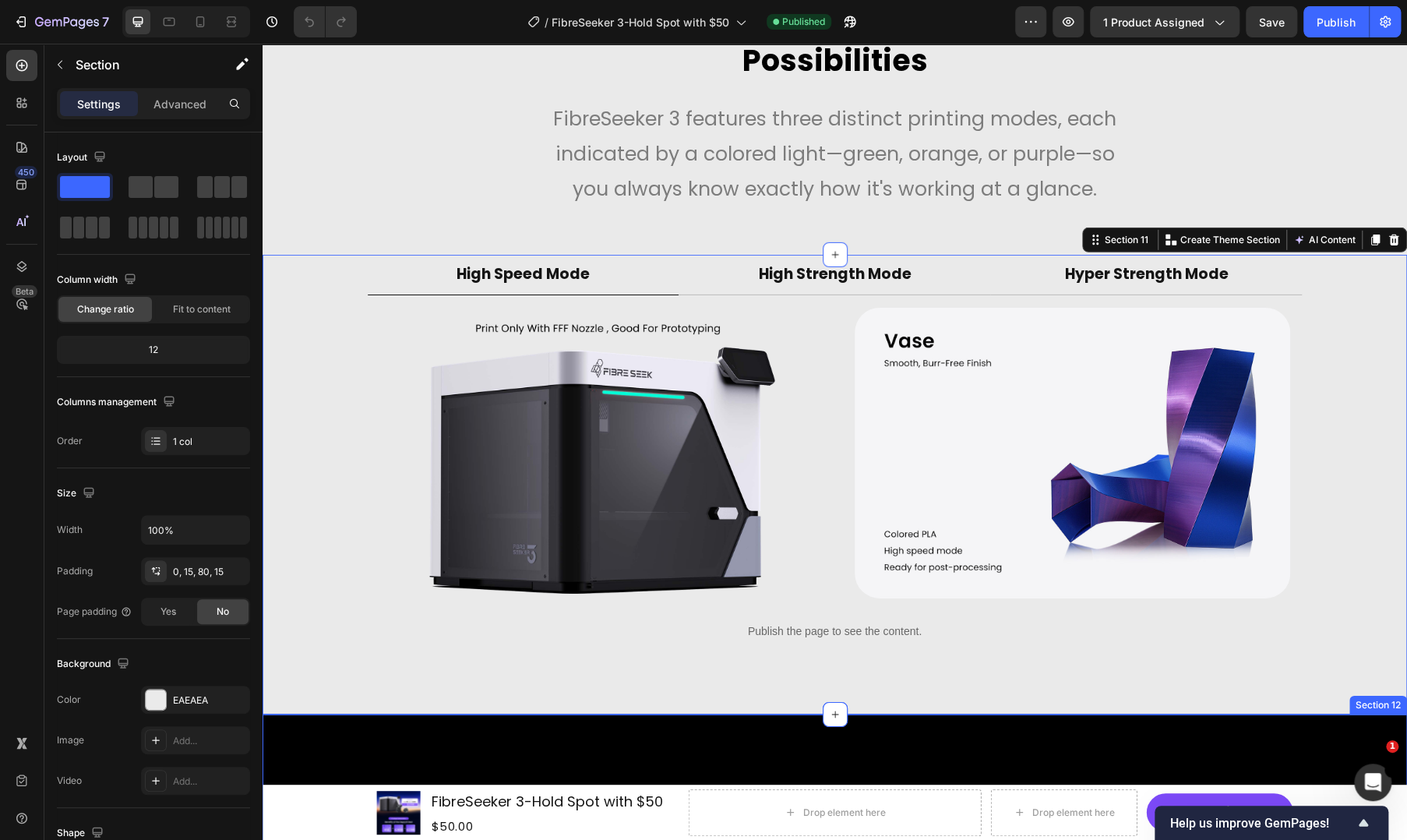
drag, startPoint x: 612, startPoint y: 744, endPoint x: 513, endPoint y: 835, distance: 134.5
